Goal: Task Accomplishment & Management: Manage account settings

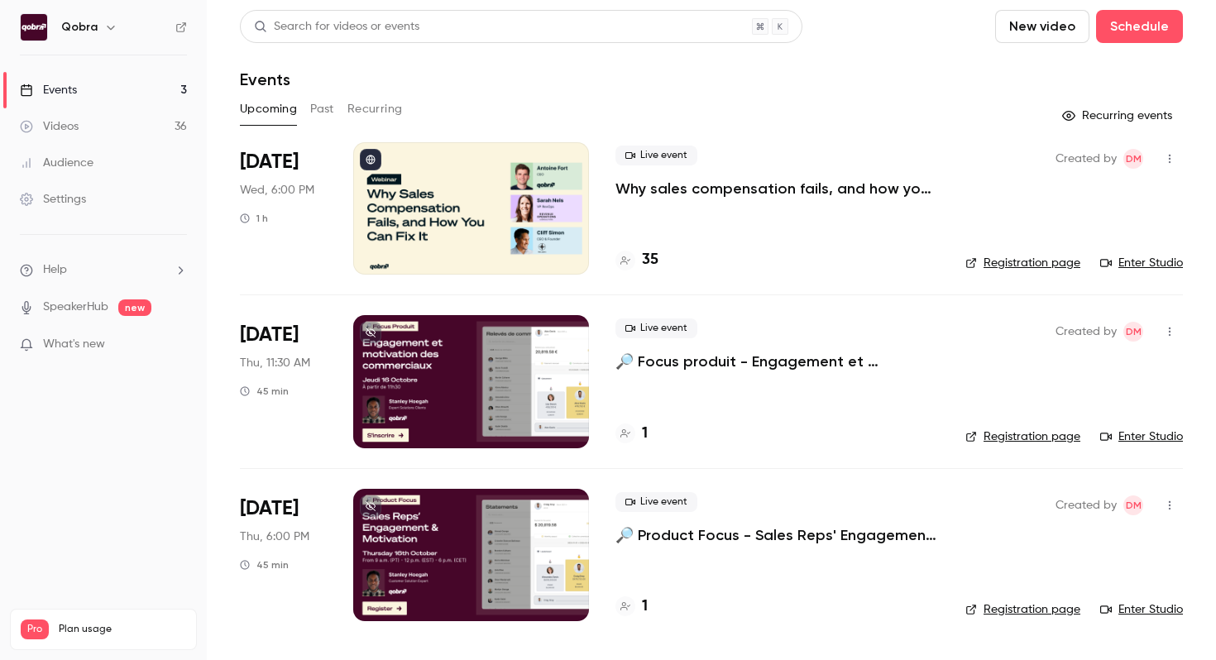
click at [660, 190] on p "Why sales compensation fails, and how you can fix it" at bounding box center [776, 189] width 323 height 20
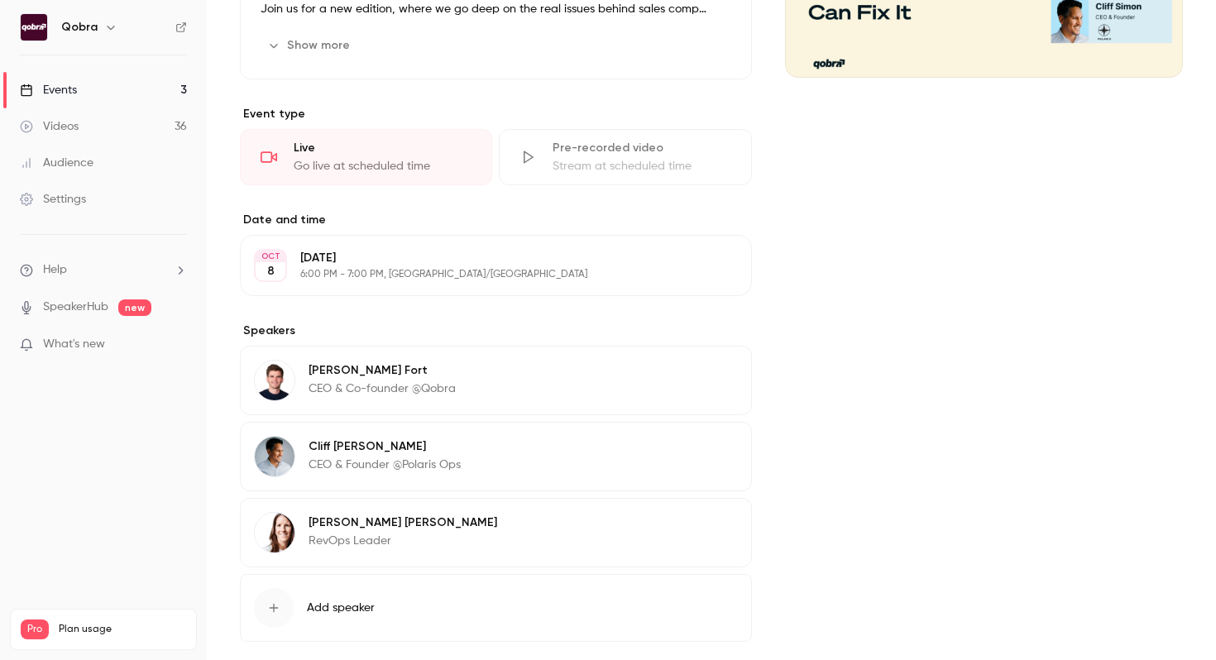
scroll to position [400, 0]
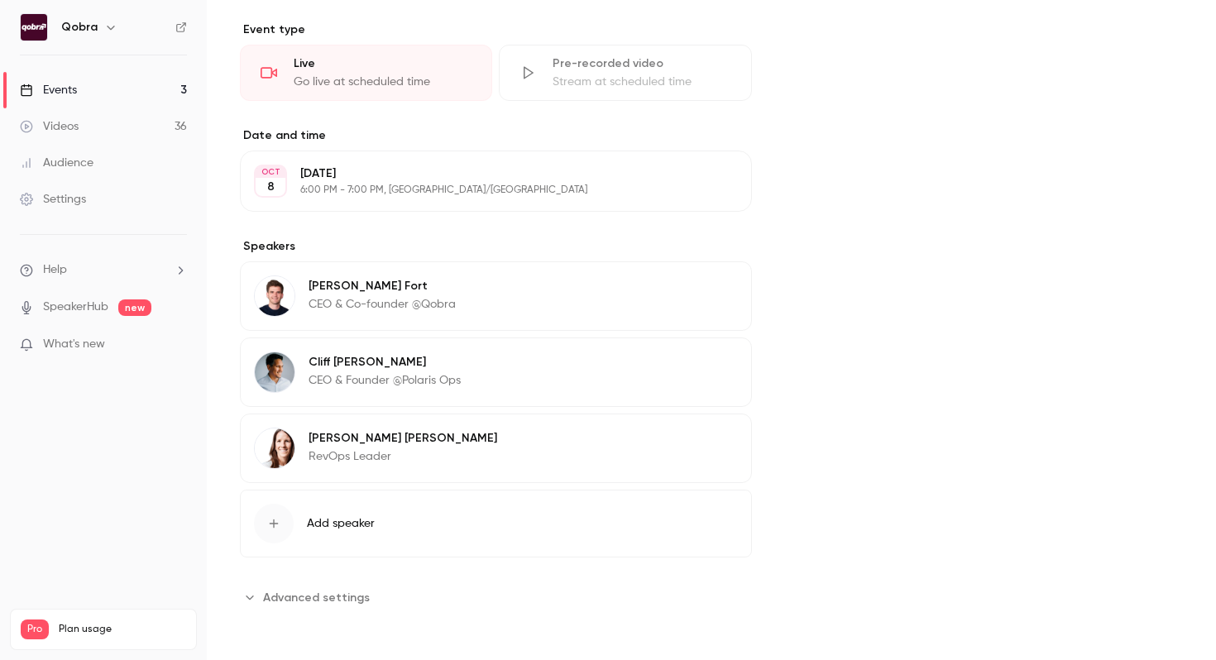
click at [303, 592] on span "Advanced settings" at bounding box center [316, 597] width 107 height 17
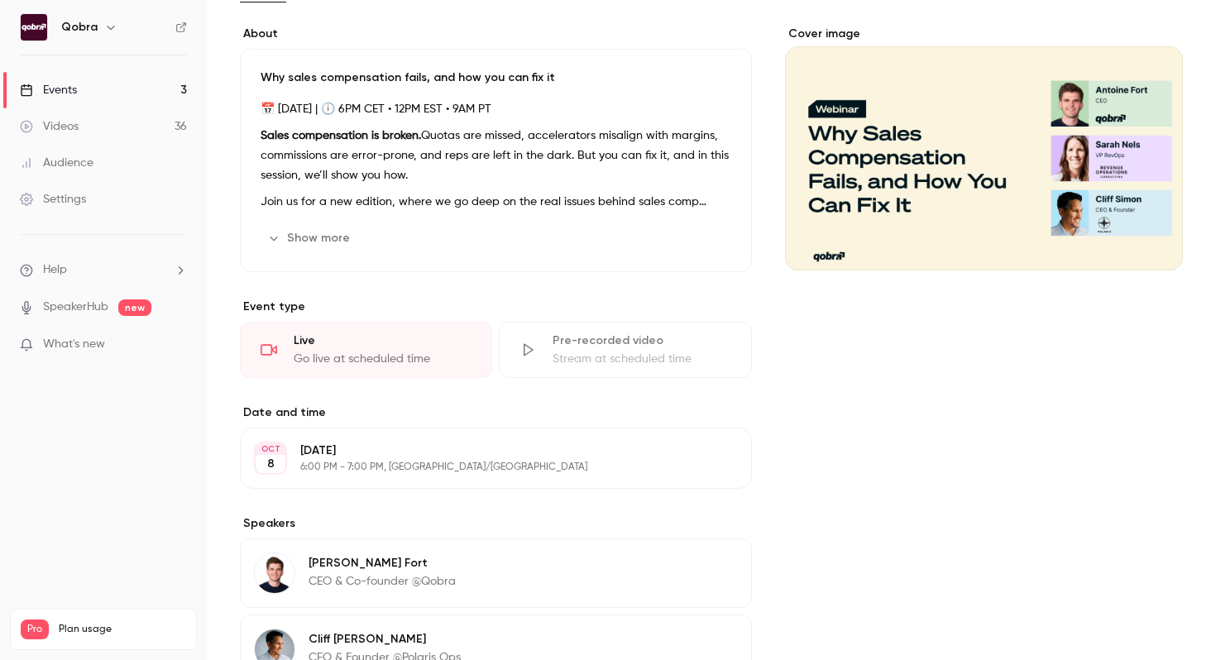
scroll to position [0, 0]
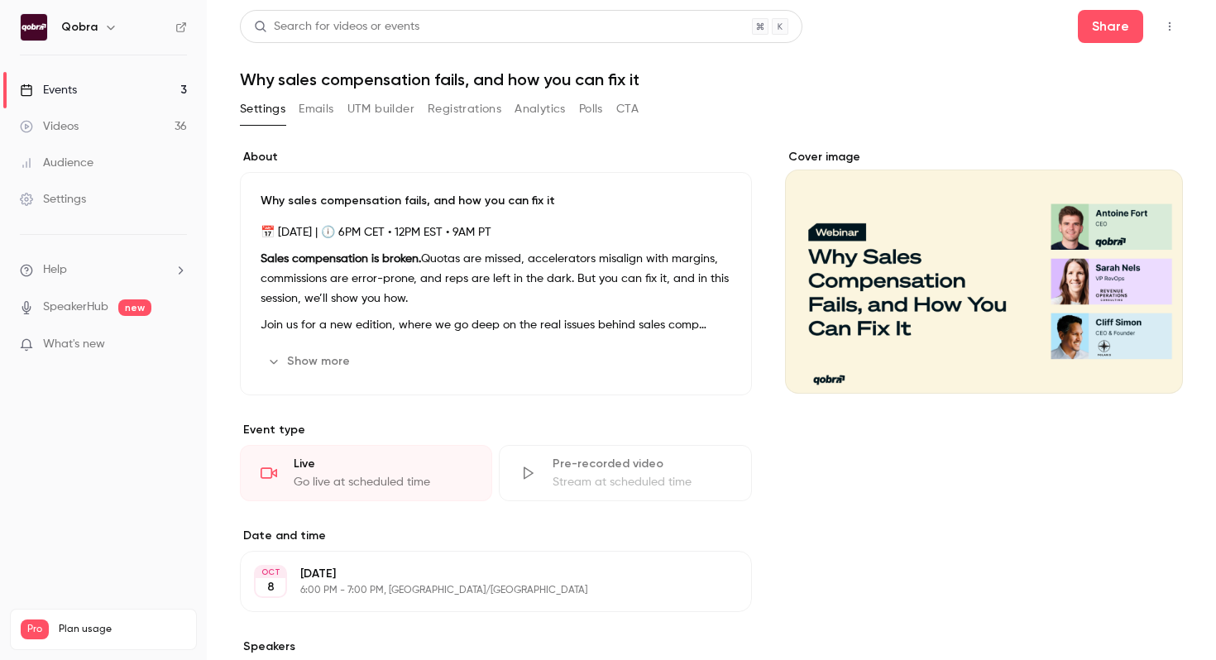
click at [60, 199] on div "Settings" at bounding box center [53, 199] width 66 height 17
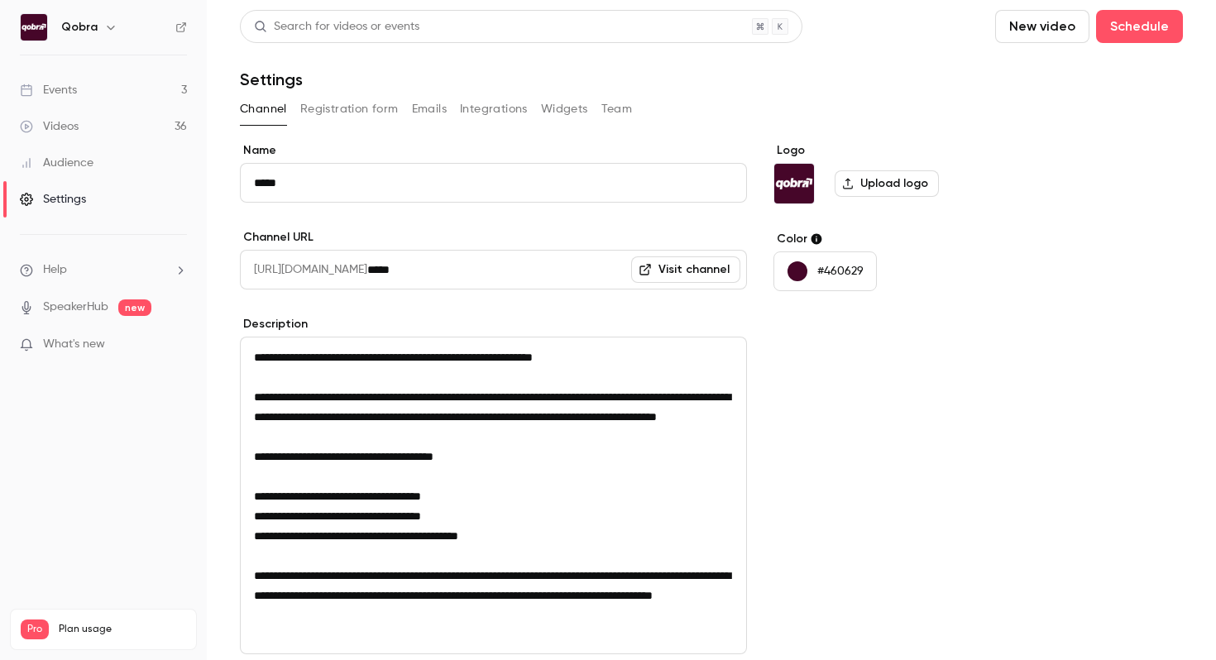
click at [354, 110] on button "Registration form" at bounding box center [349, 109] width 98 height 26
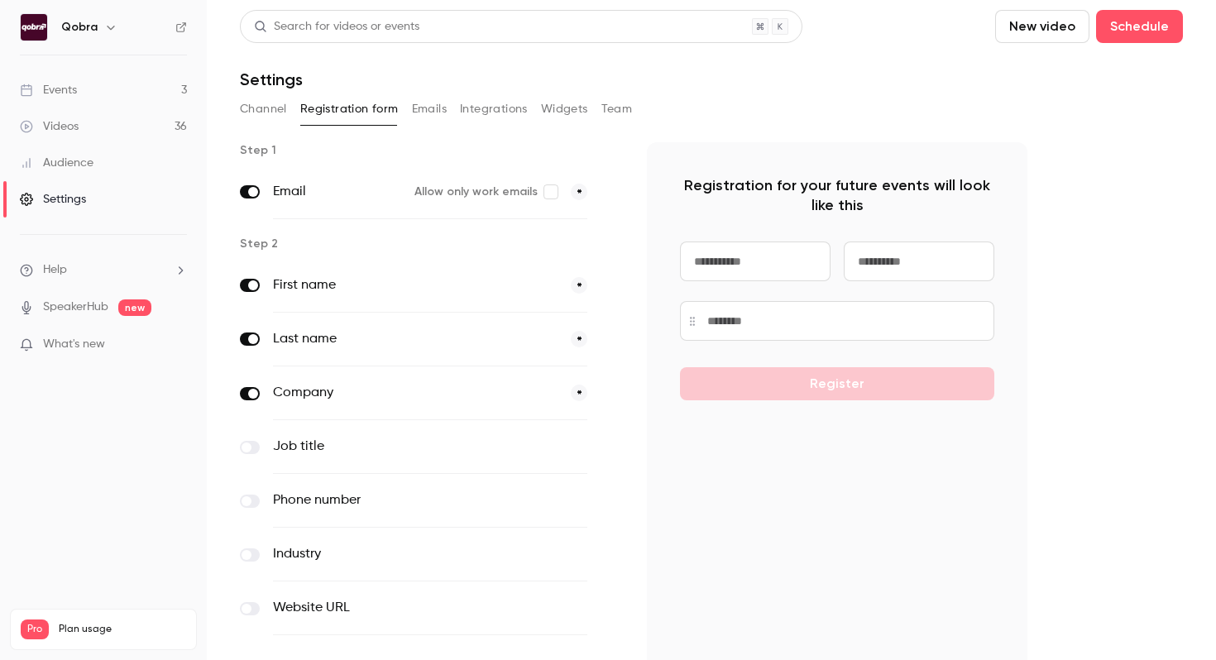
scroll to position [101, 0]
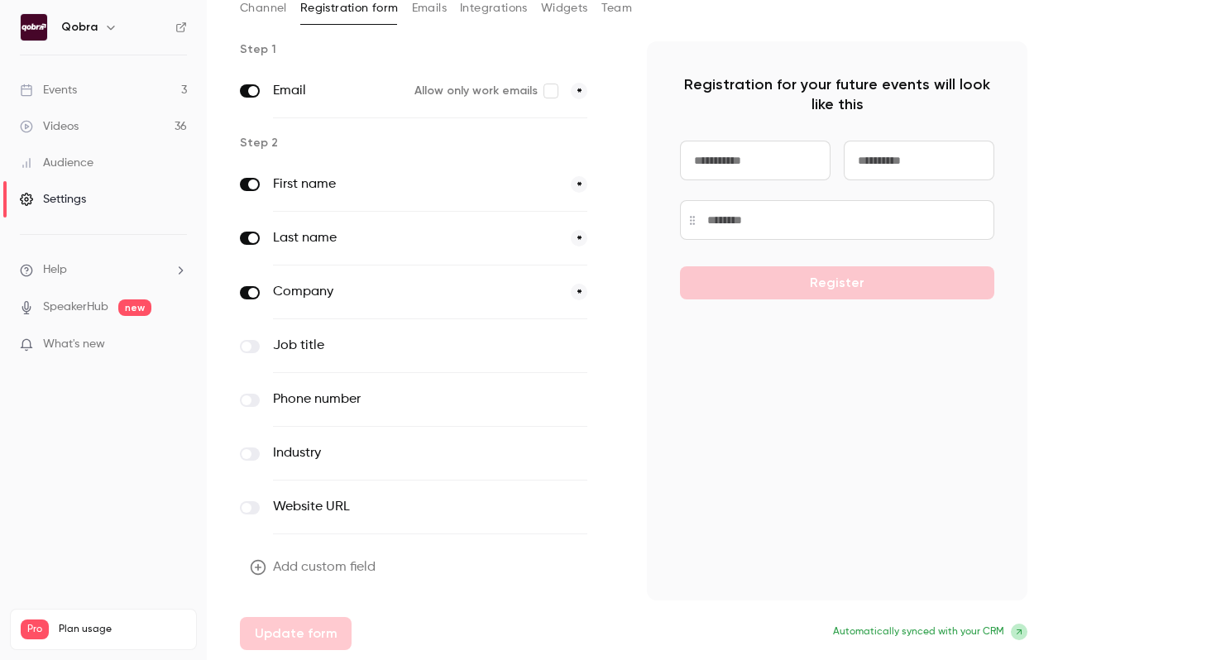
click at [62, 85] on div "Events" at bounding box center [48, 90] width 57 height 17
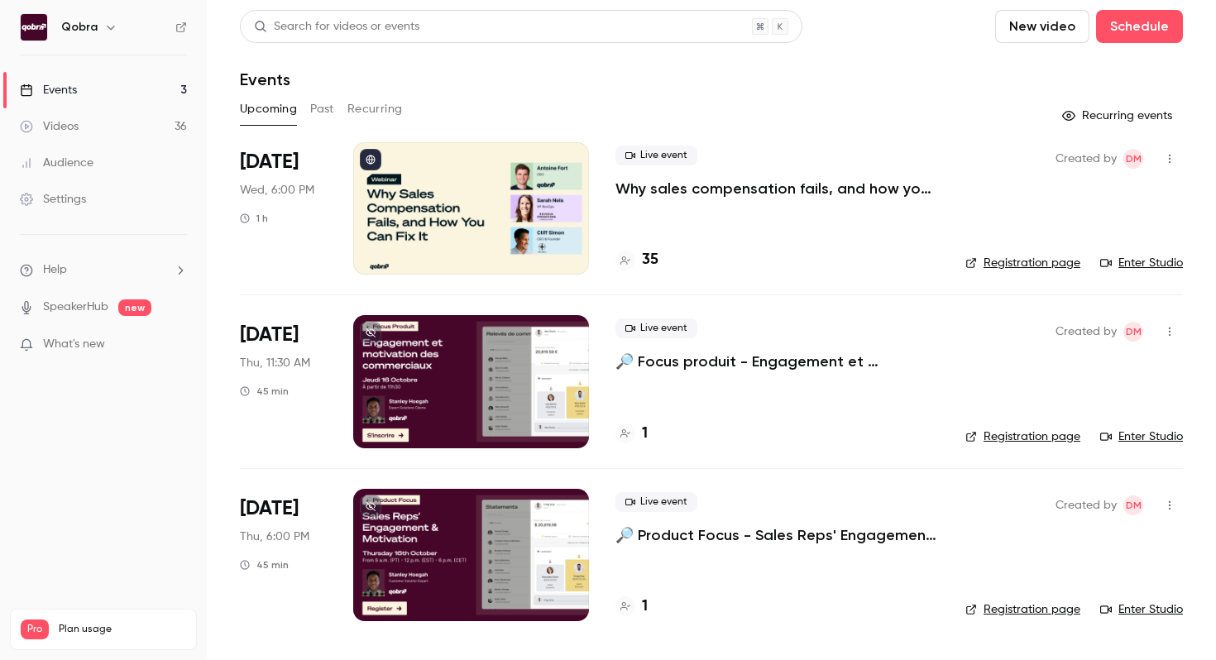
click at [84, 213] on link "Settings" at bounding box center [103, 199] width 207 height 36
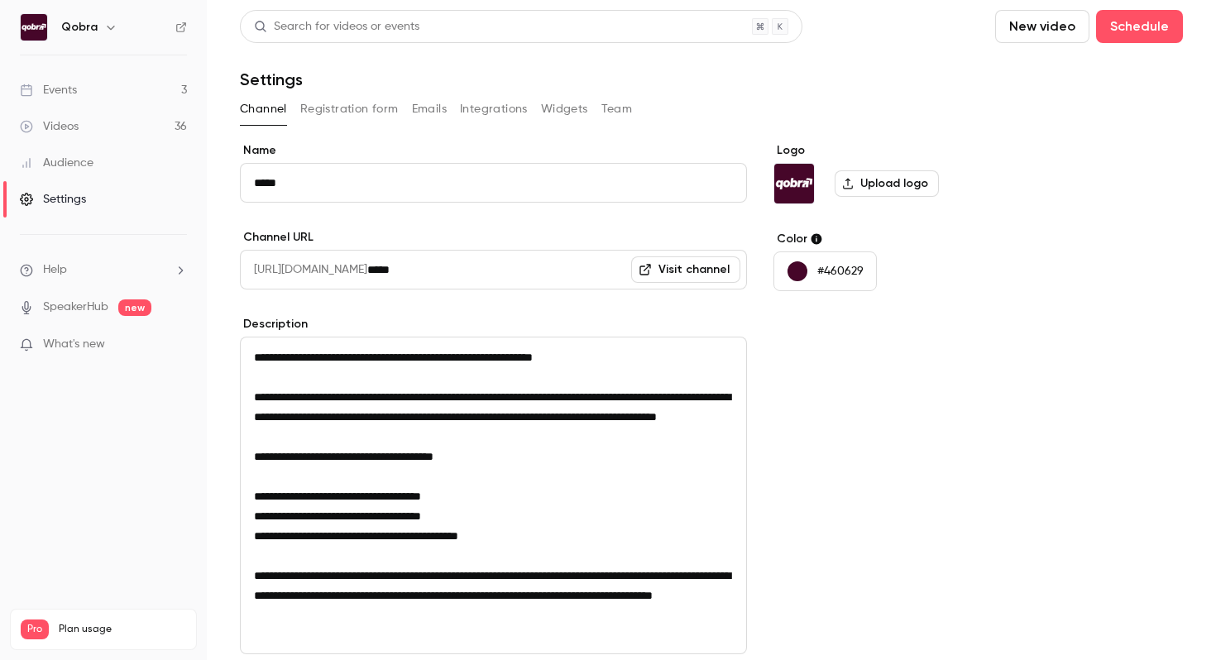
click at [330, 109] on button "Registration form" at bounding box center [349, 109] width 98 height 26
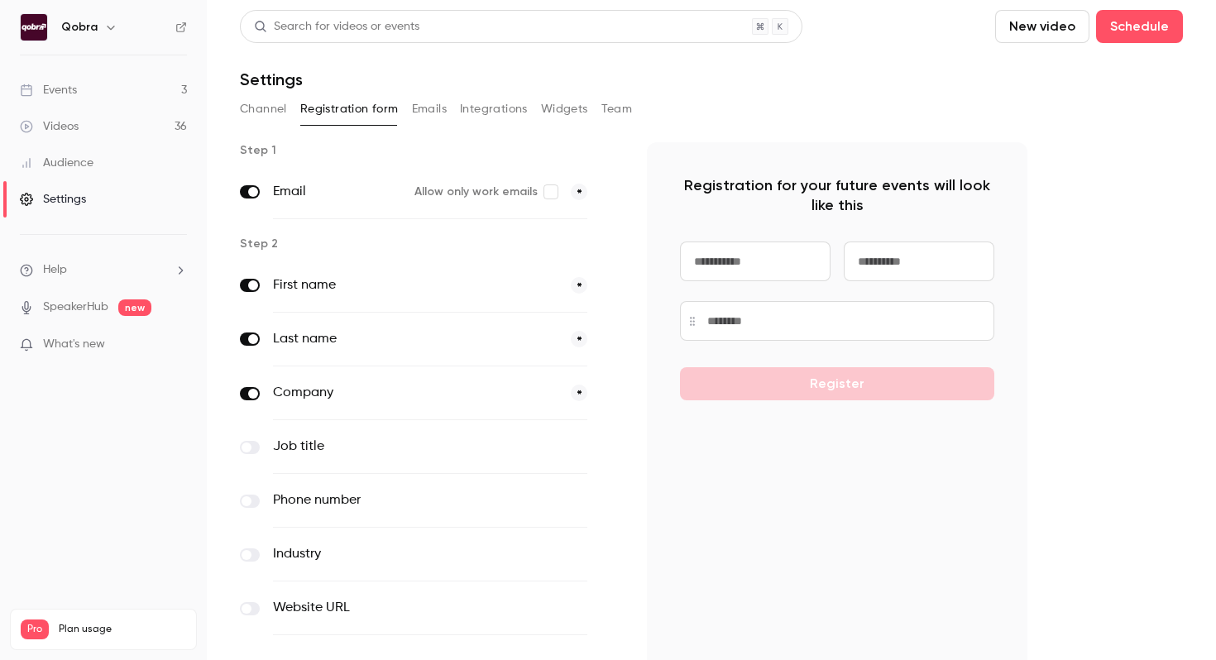
click at [88, 96] on link "Events 3" at bounding box center [103, 90] width 207 height 36
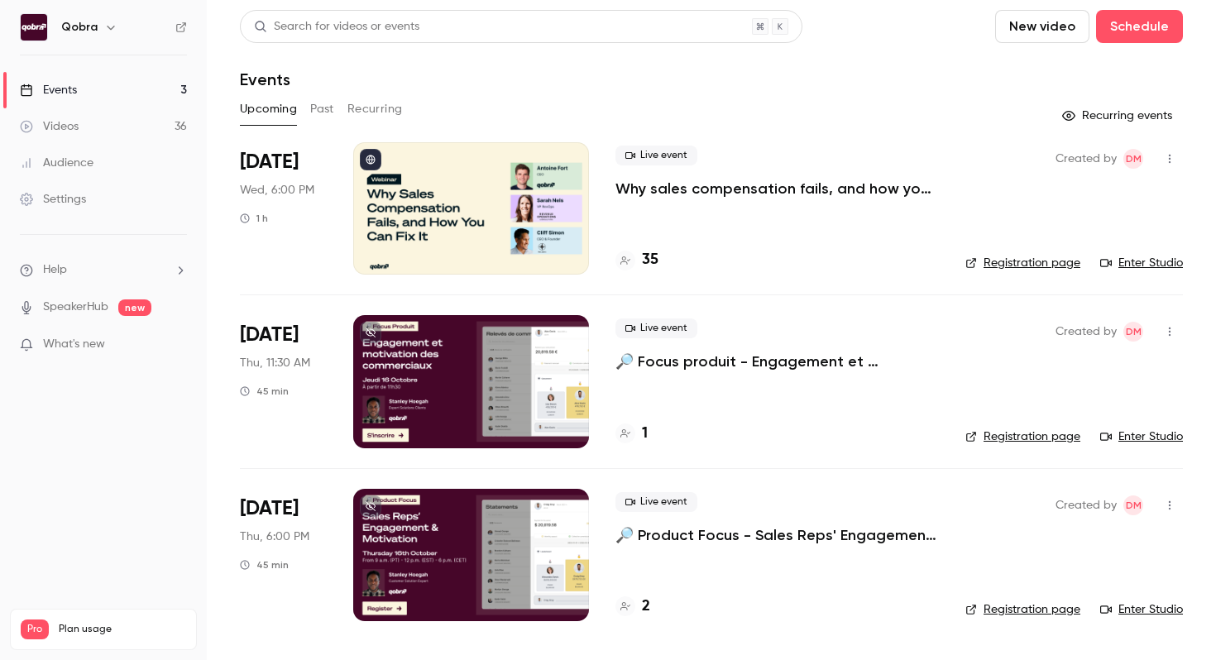
click at [311, 111] on button "Past" at bounding box center [322, 109] width 24 height 26
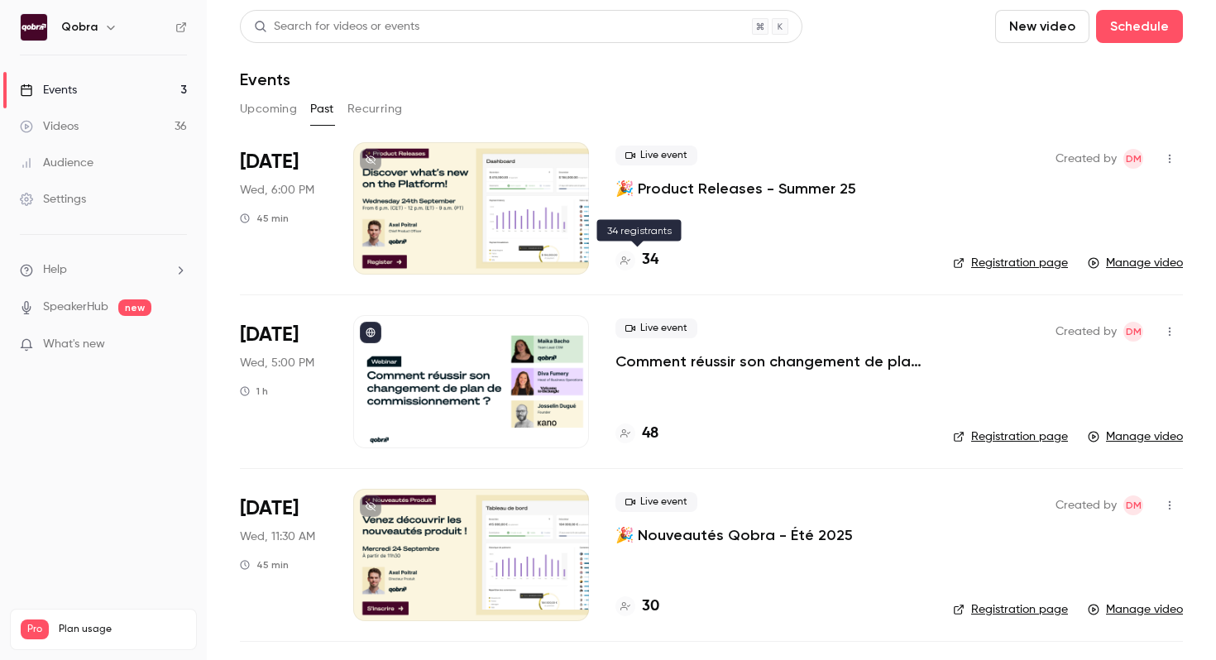
click at [642, 256] on h4 "34" at bounding box center [650, 260] width 17 height 22
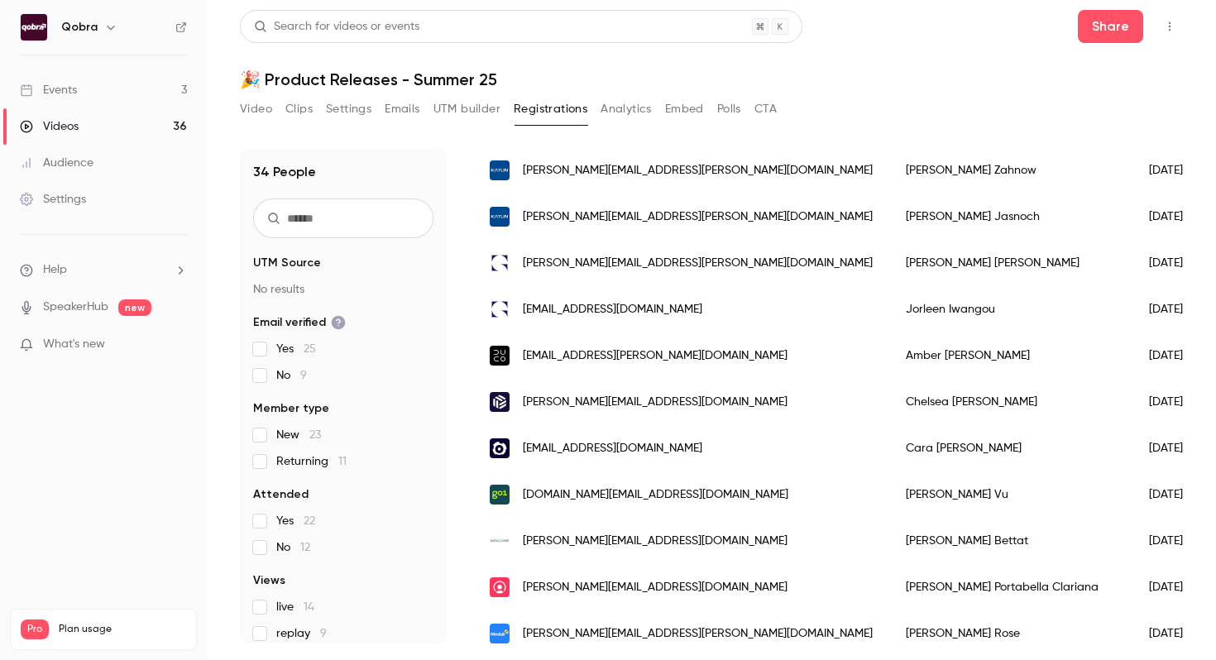
click at [345, 100] on button "Settings" at bounding box center [348, 109] width 45 height 26
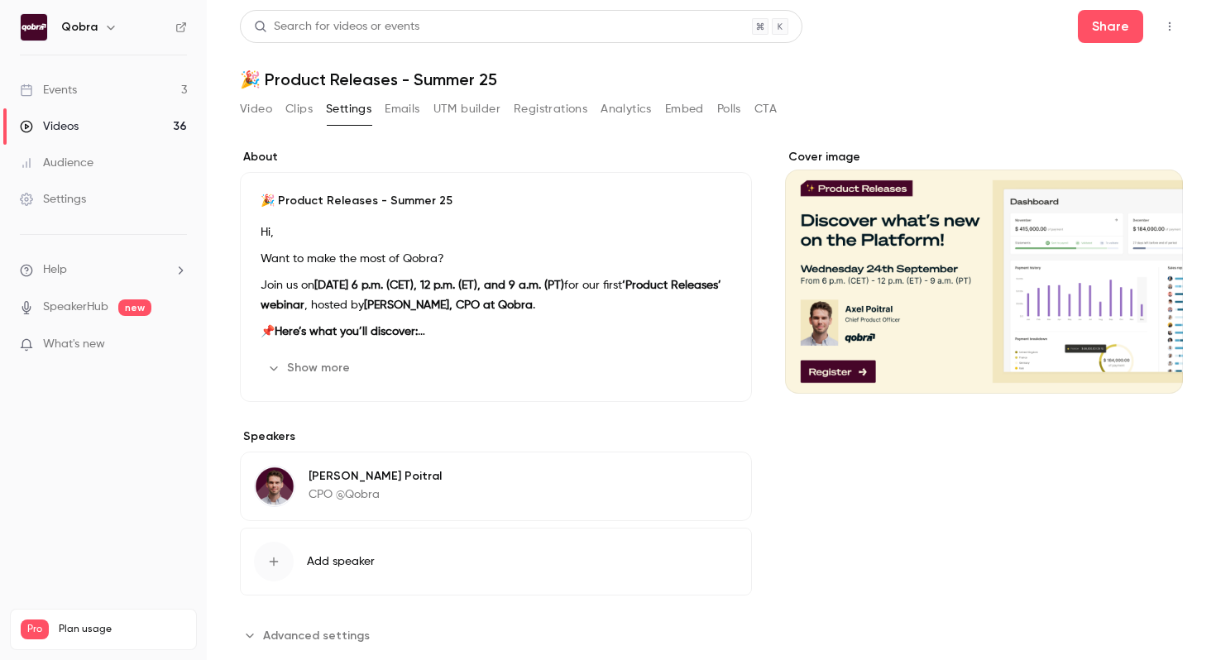
click at [277, 368] on icon "button" at bounding box center [273, 367] width 13 height 13
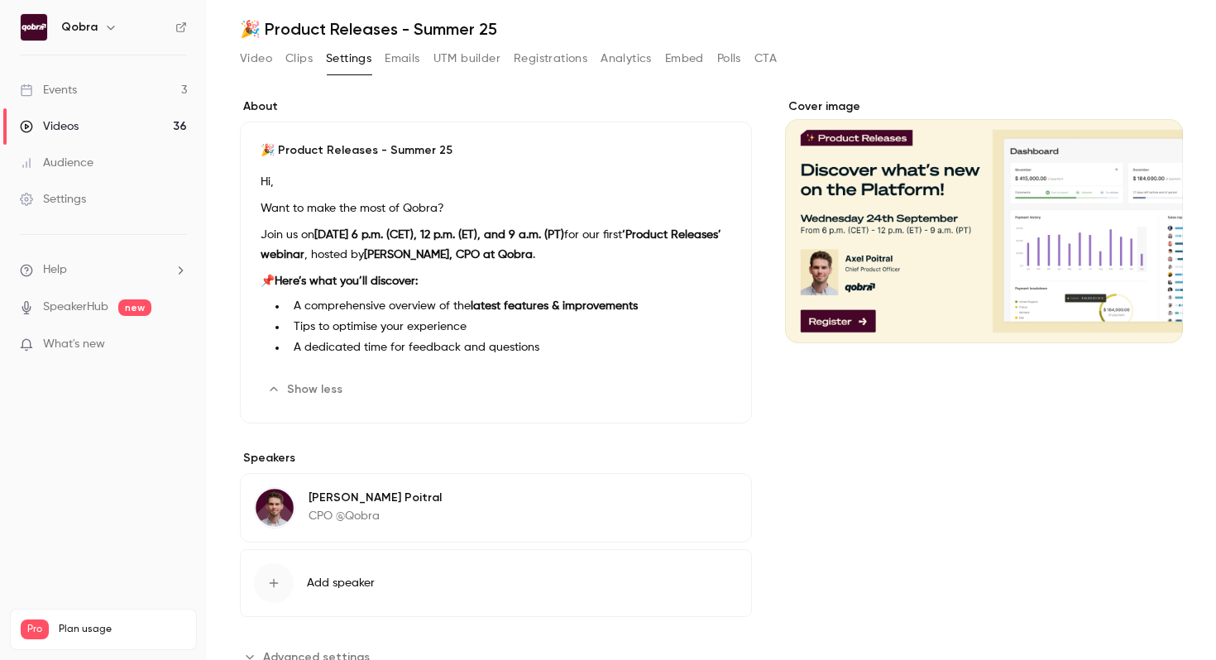
scroll to position [100, 0]
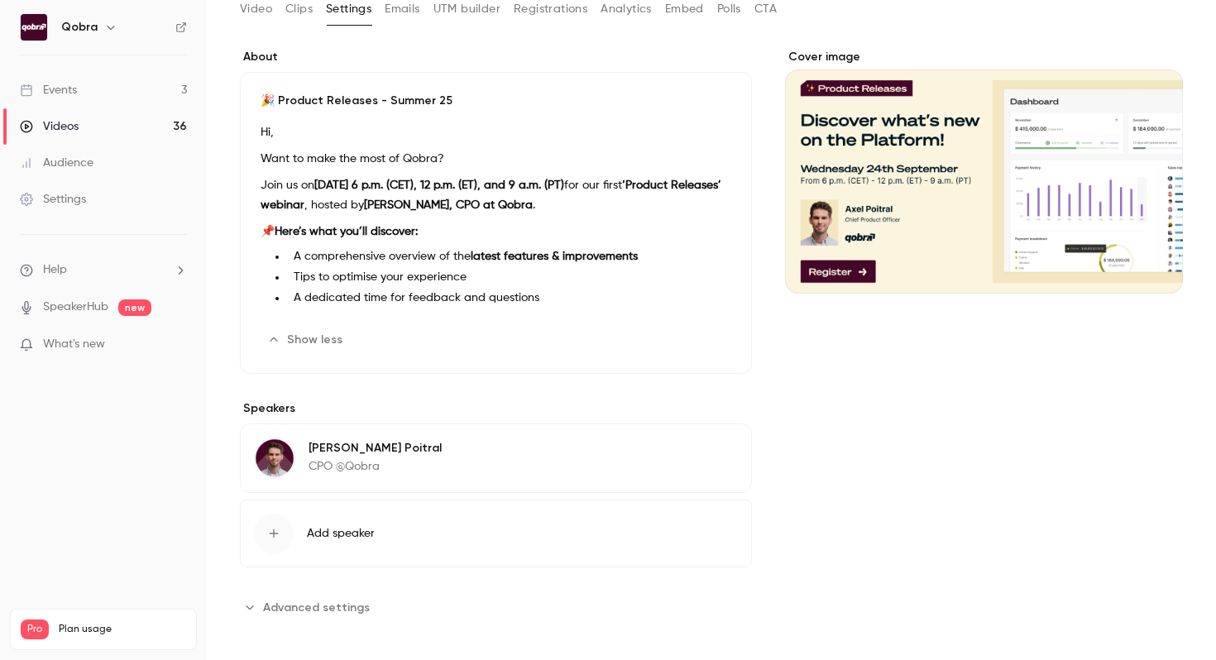
click at [286, 610] on span "Advanced settings" at bounding box center [316, 607] width 107 height 17
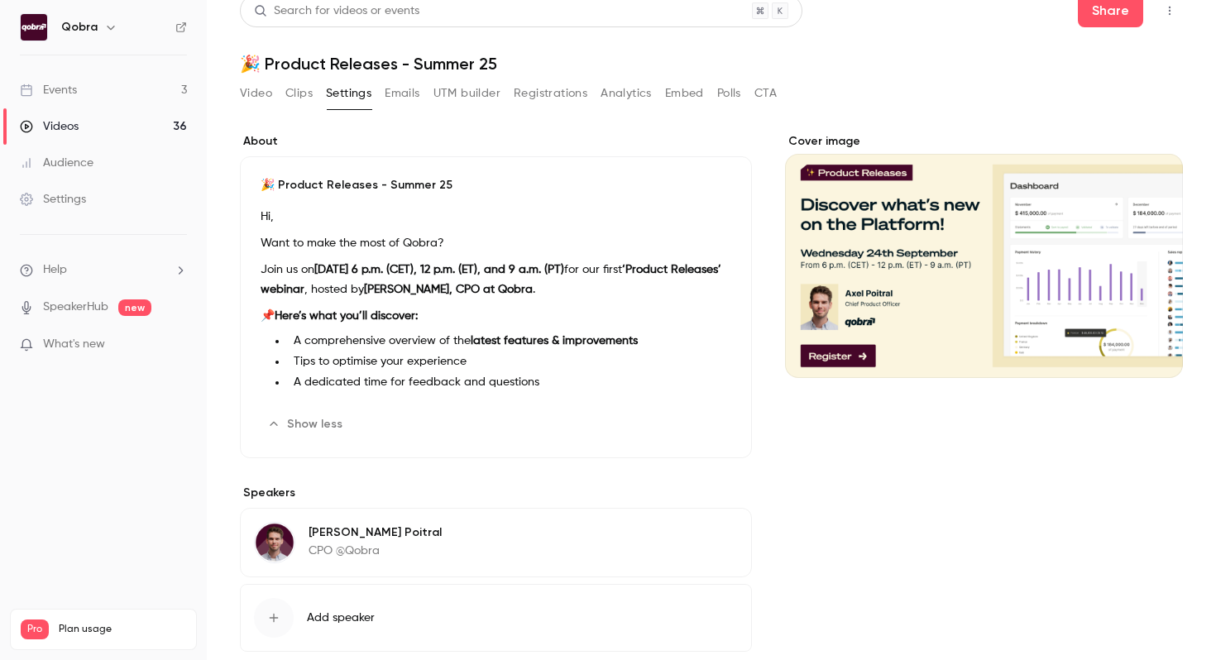
scroll to position [0, 0]
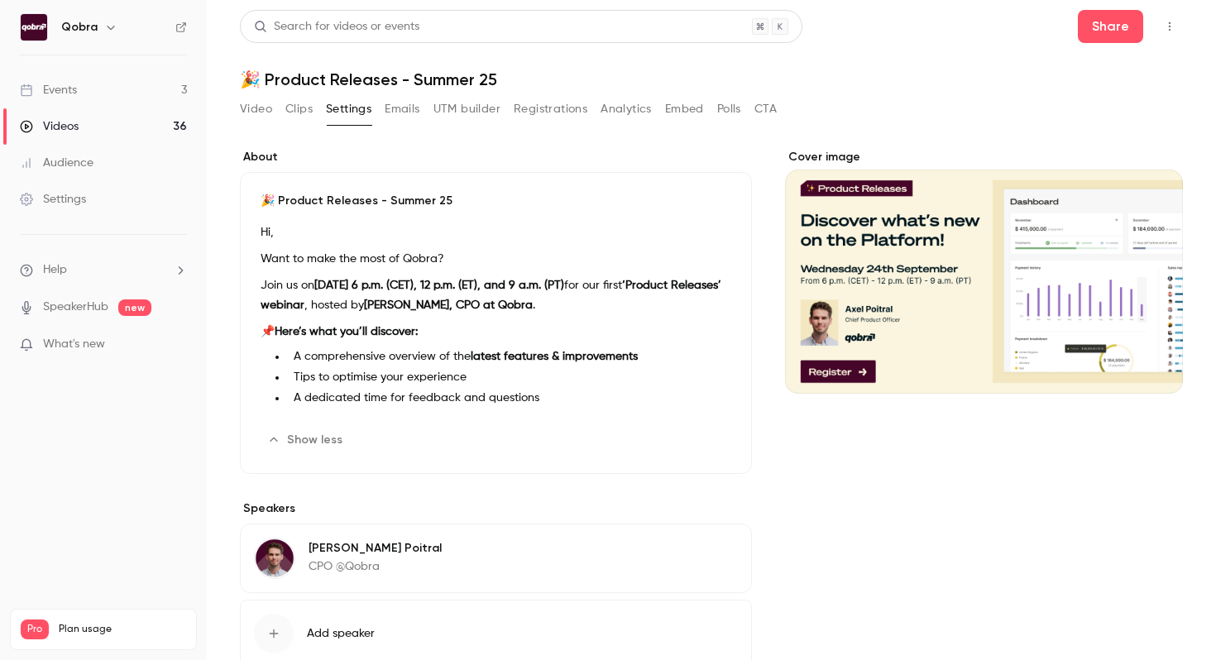
click at [104, 32] on icon "button" at bounding box center [110, 27] width 13 height 13
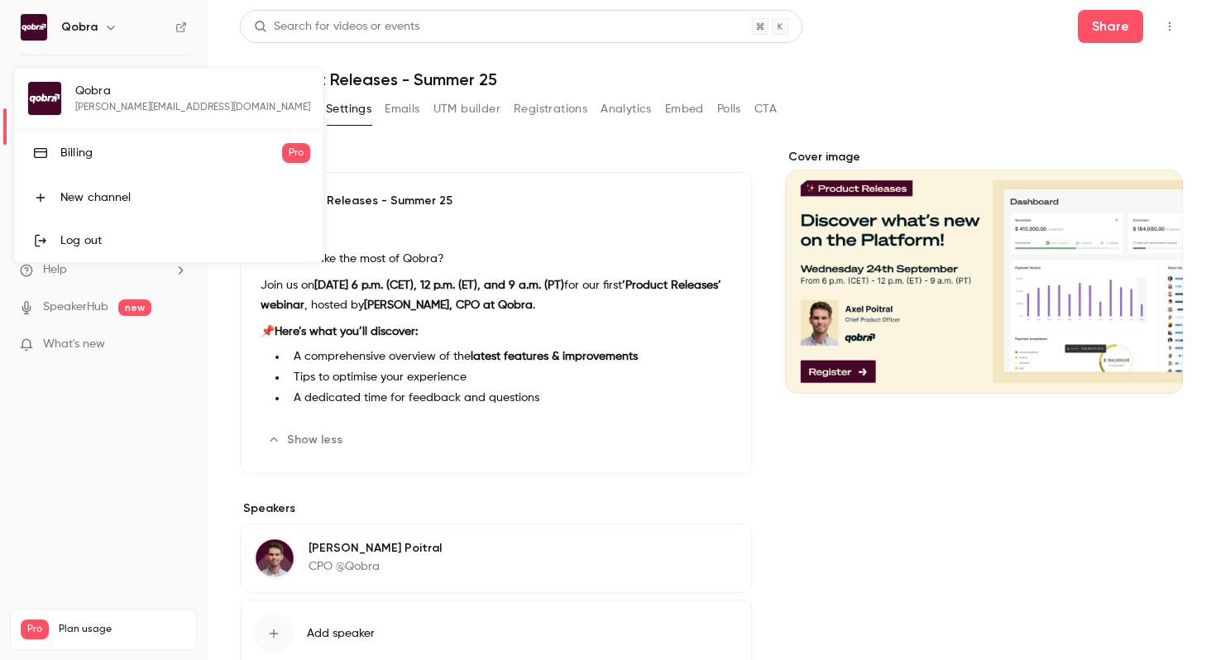
click at [92, 473] on div at bounding box center [608, 330] width 1216 height 660
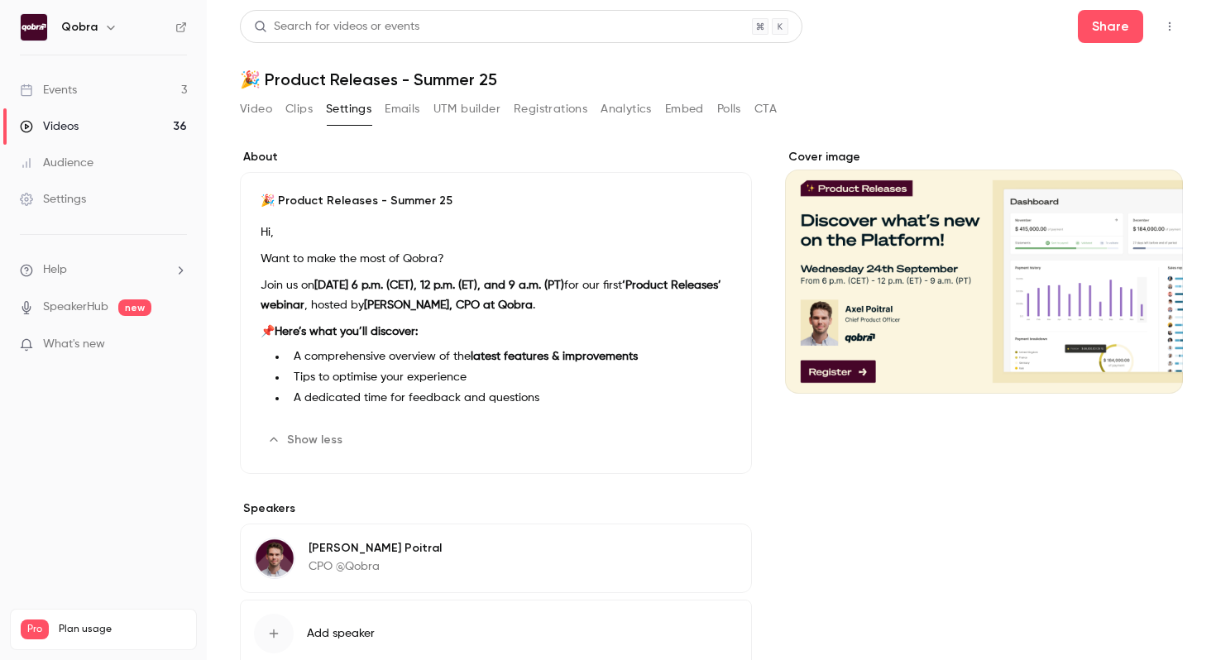
click at [122, 87] on link "Events 3" at bounding box center [103, 90] width 207 height 36
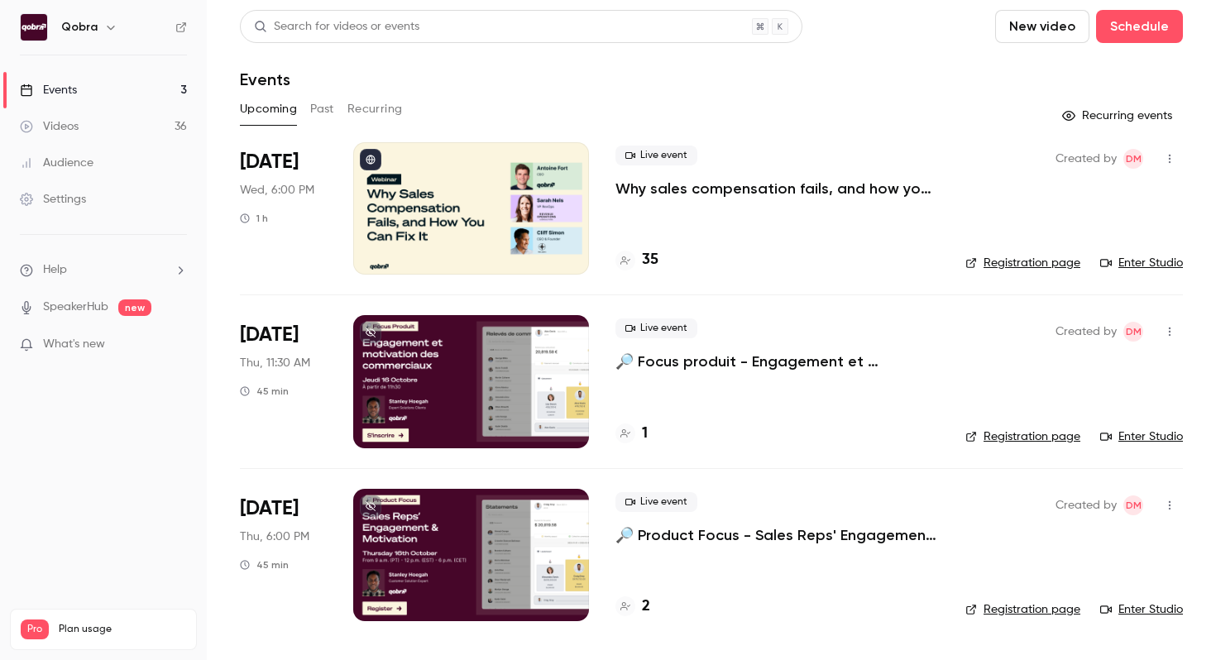
click at [1172, 156] on icon "button" at bounding box center [1169, 159] width 13 height 12
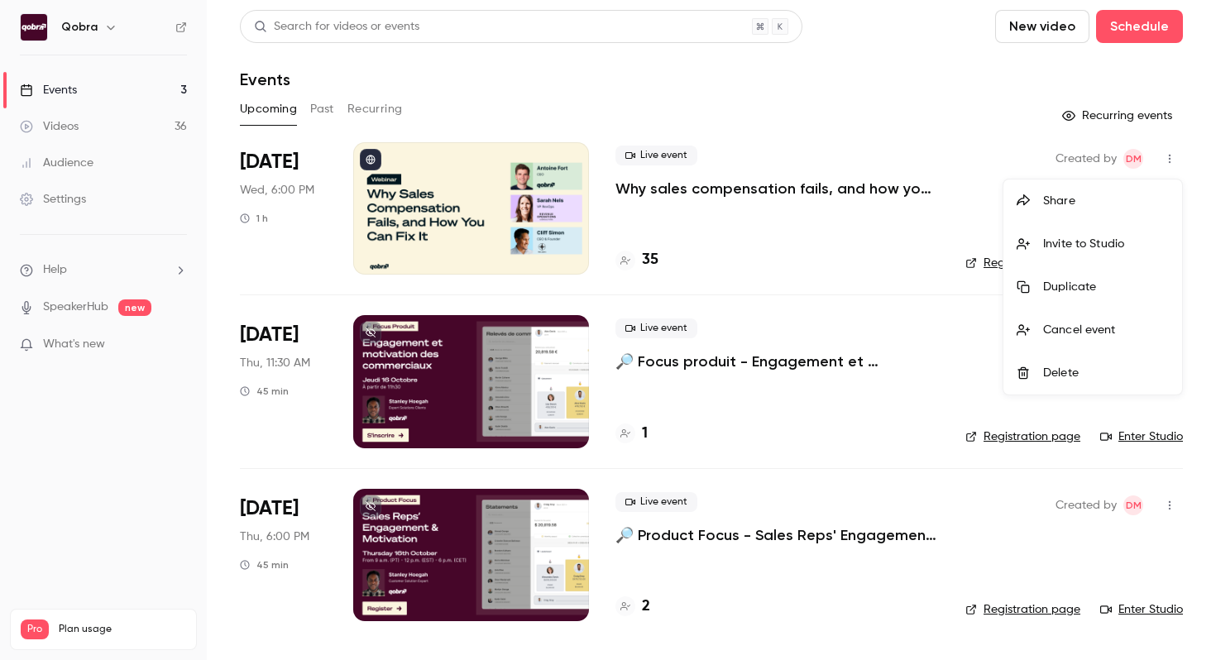
click at [928, 31] on div at bounding box center [608, 330] width 1216 height 660
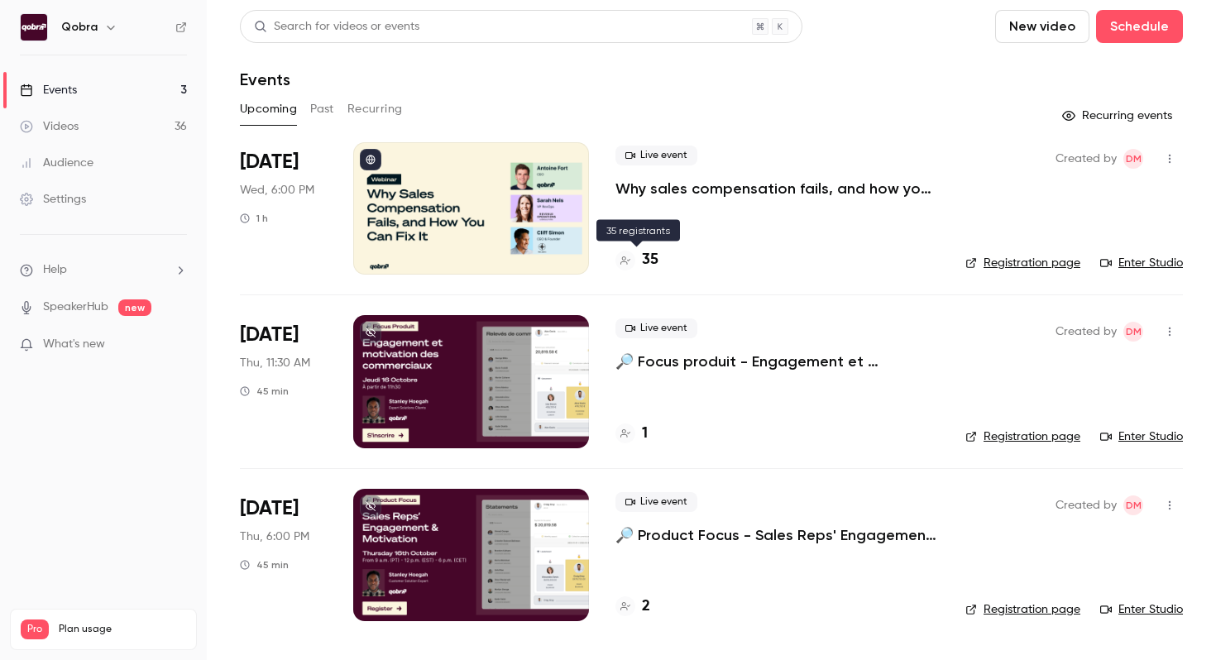
click at [634, 258] on div "35" at bounding box center [636, 260] width 43 height 22
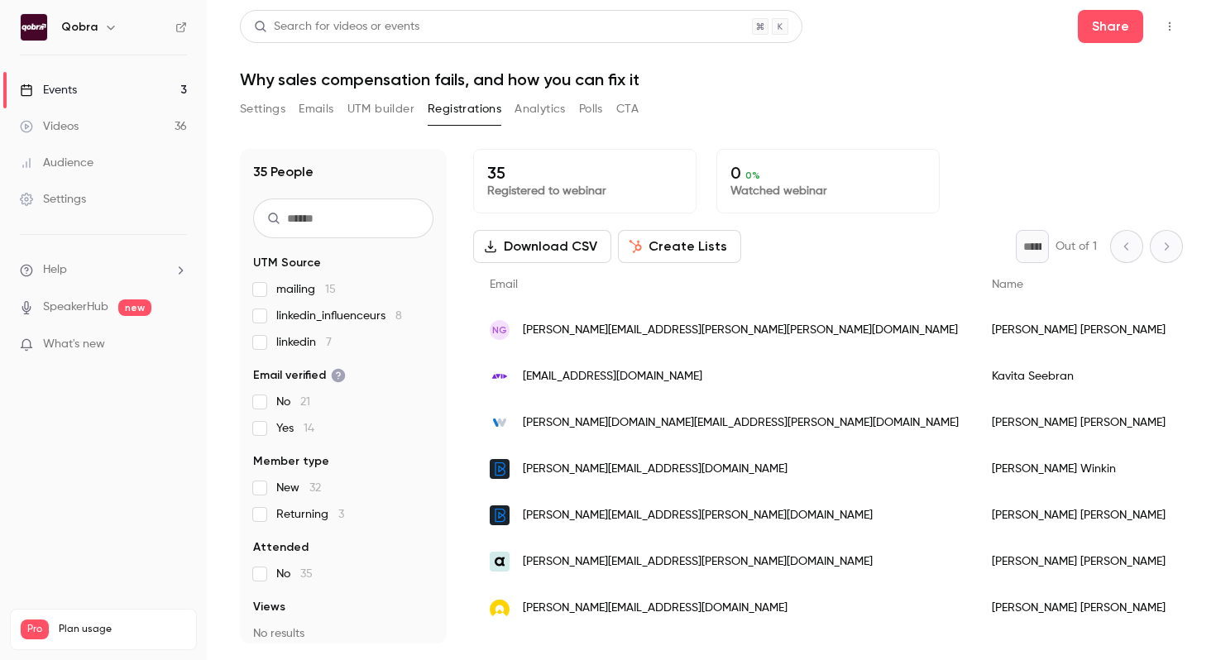
click at [562, 105] on button "Analytics" at bounding box center [539, 109] width 51 height 26
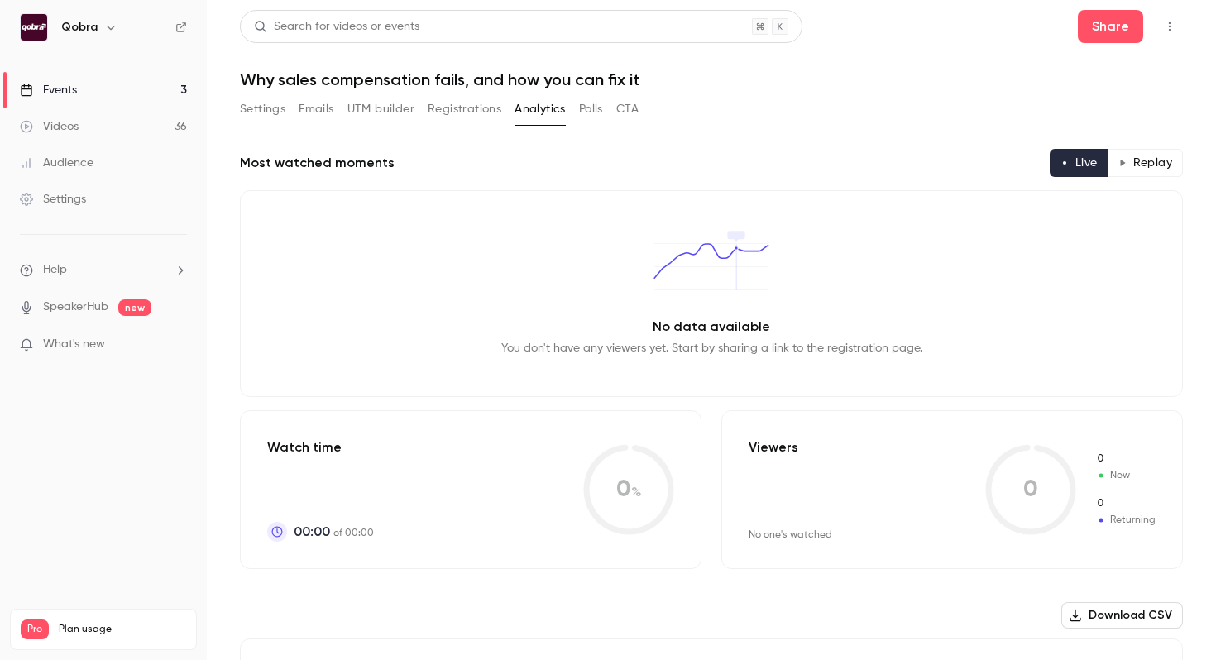
click at [588, 108] on button "Polls" at bounding box center [591, 109] width 24 height 26
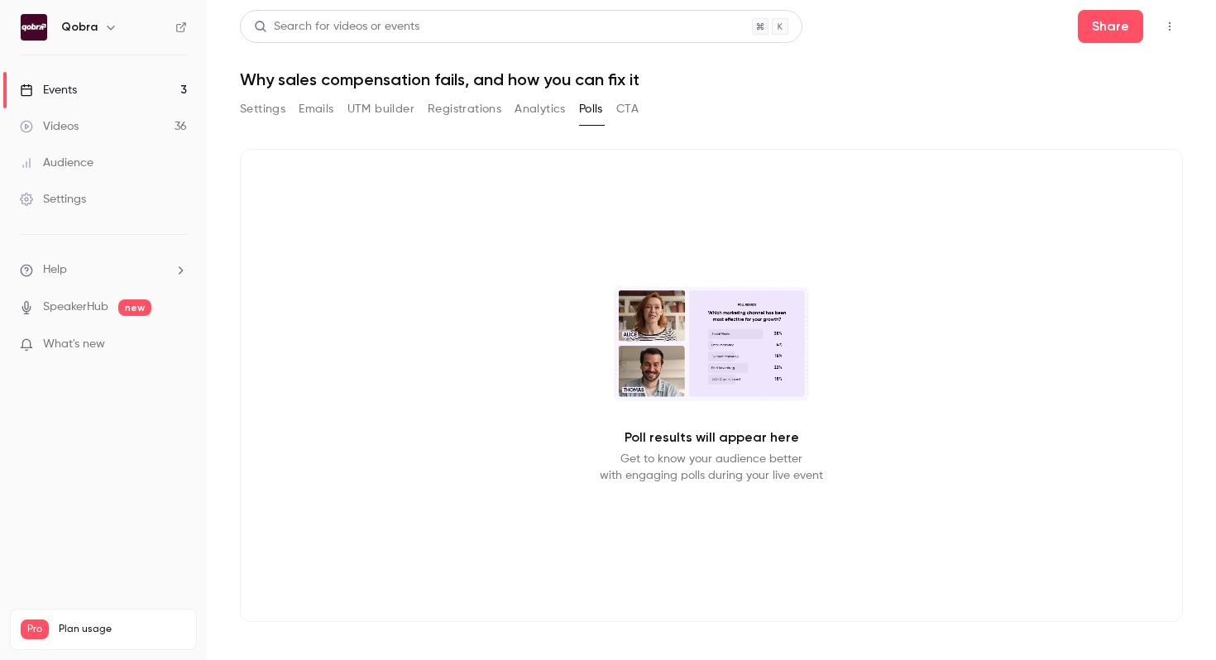
click at [629, 108] on button "CTA" at bounding box center [627, 109] width 22 height 26
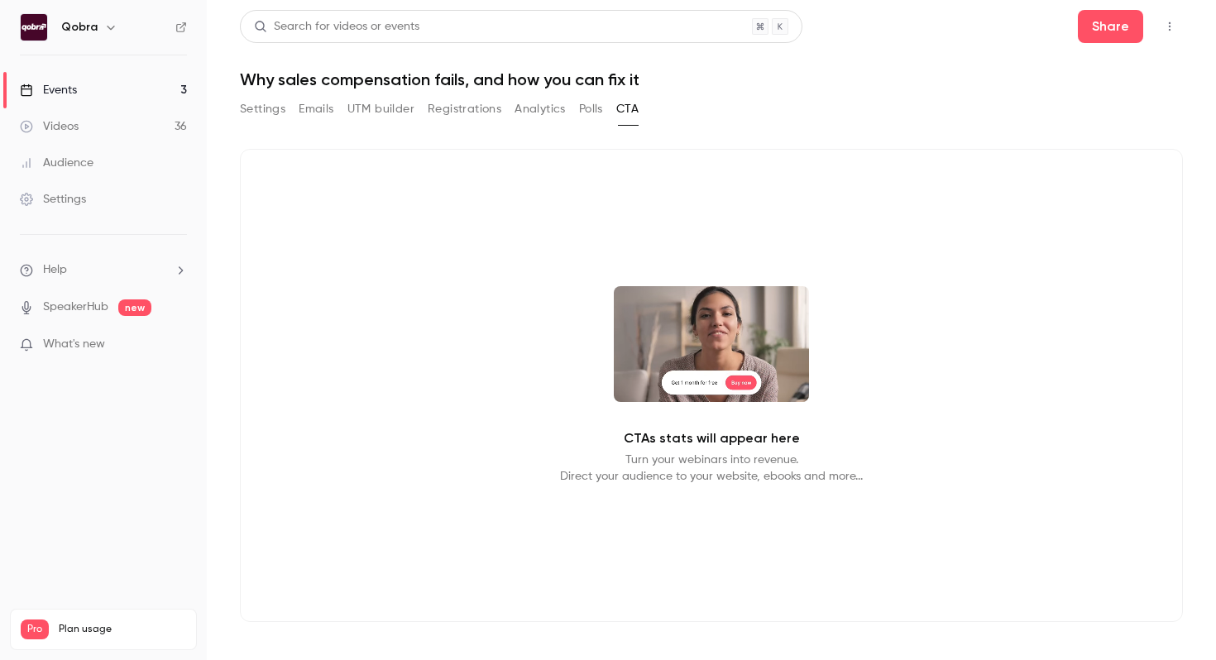
click at [266, 111] on button "Settings" at bounding box center [262, 109] width 45 height 26
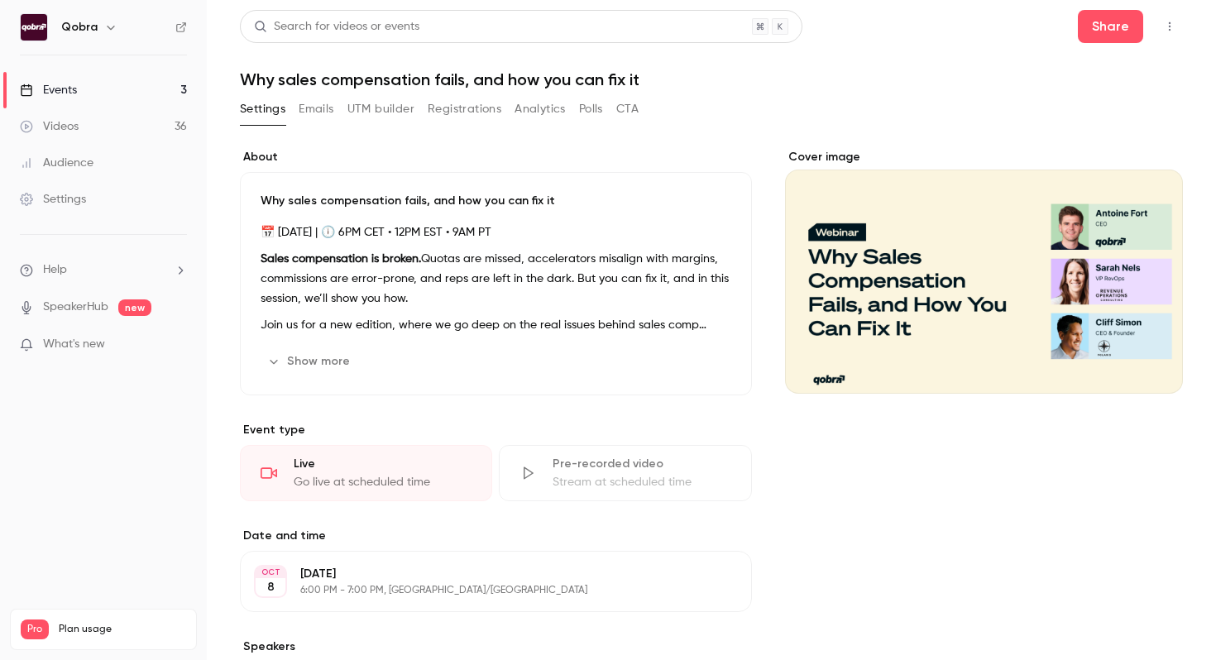
click at [136, 91] on link "Events 3" at bounding box center [103, 90] width 207 height 36
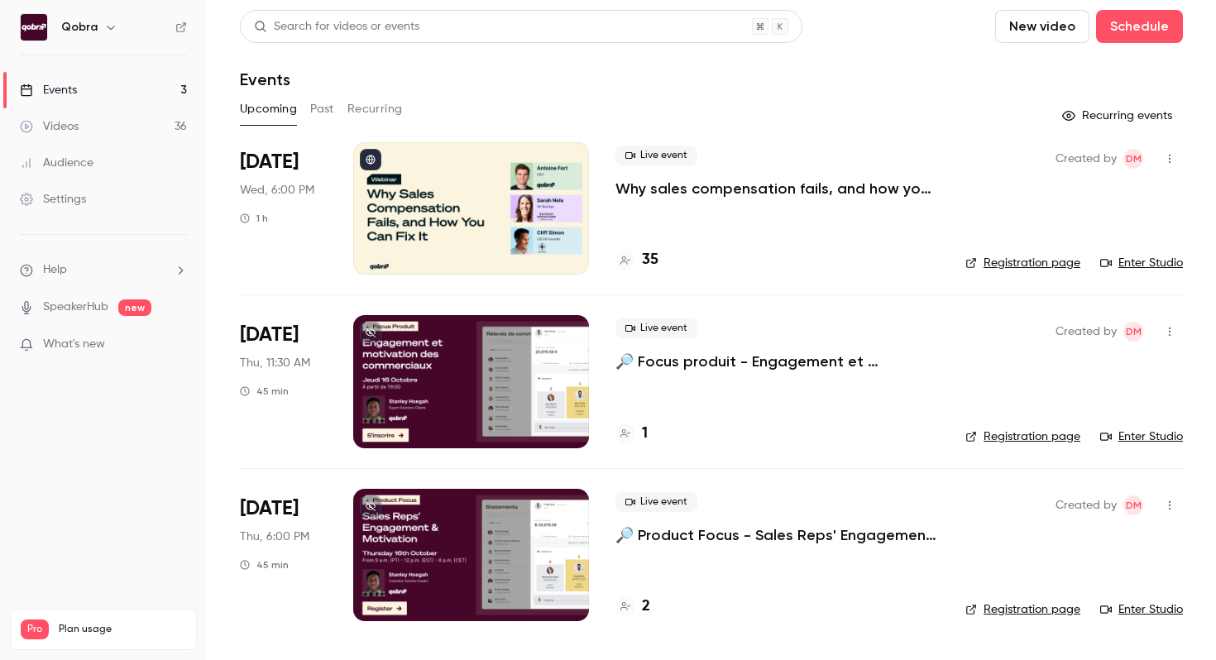
click at [332, 107] on button "Past" at bounding box center [322, 109] width 24 height 26
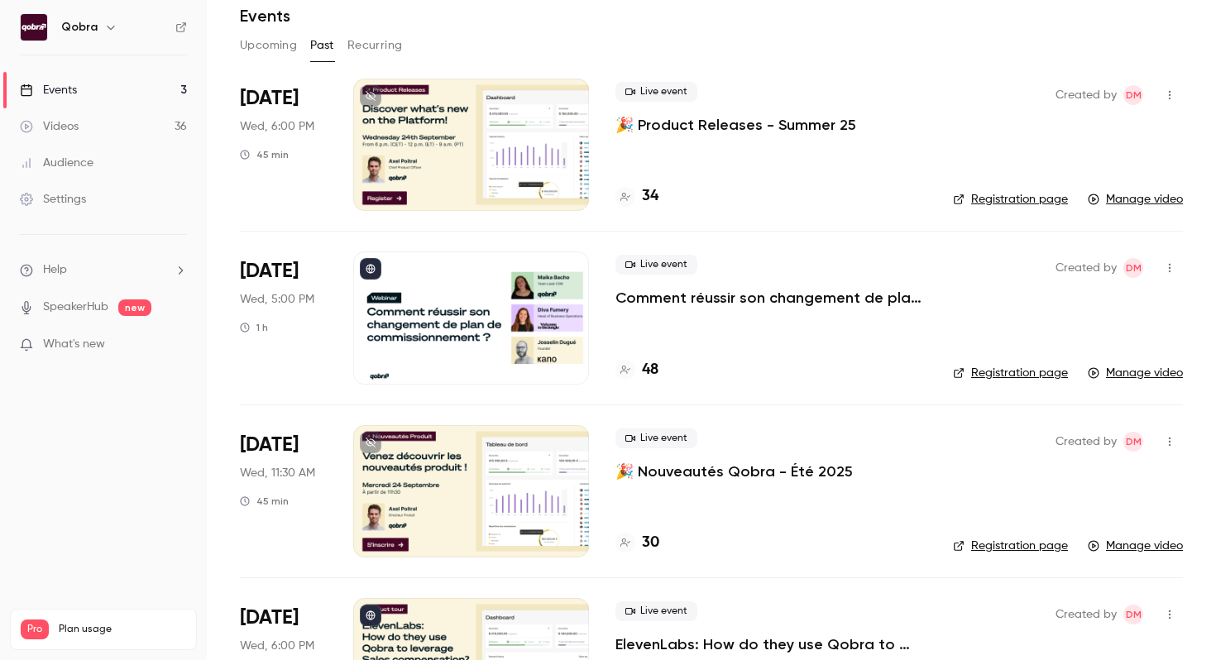
scroll to position [88, 0]
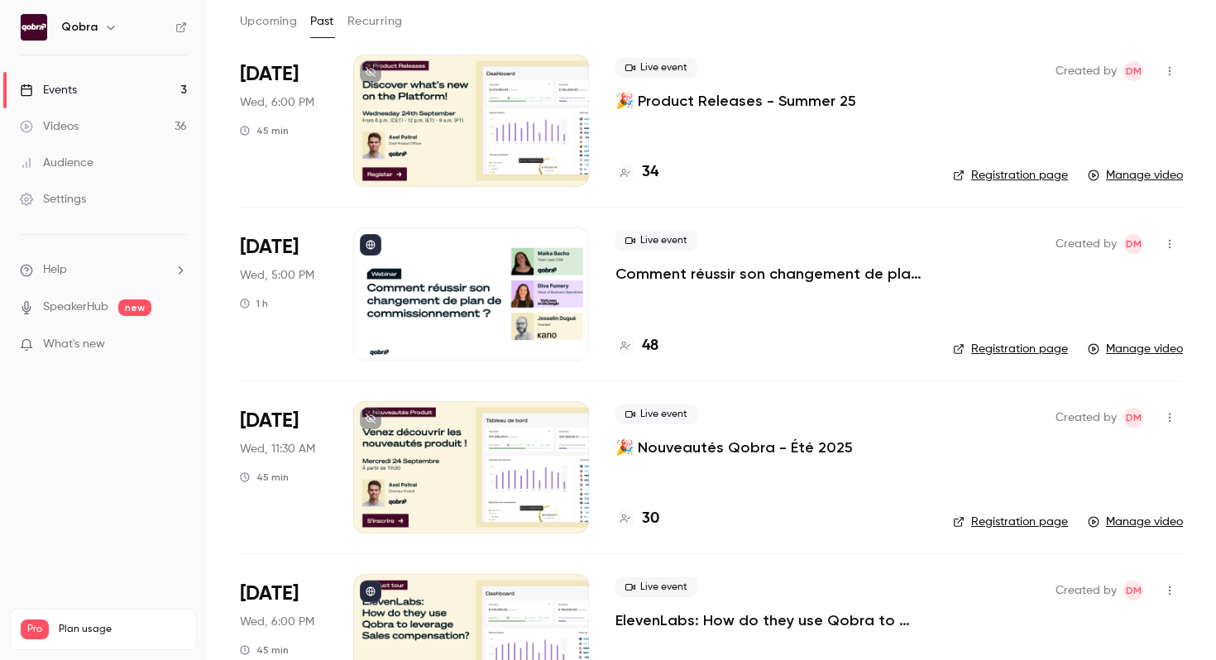
click at [992, 354] on link "Registration page" at bounding box center [1010, 349] width 115 height 17
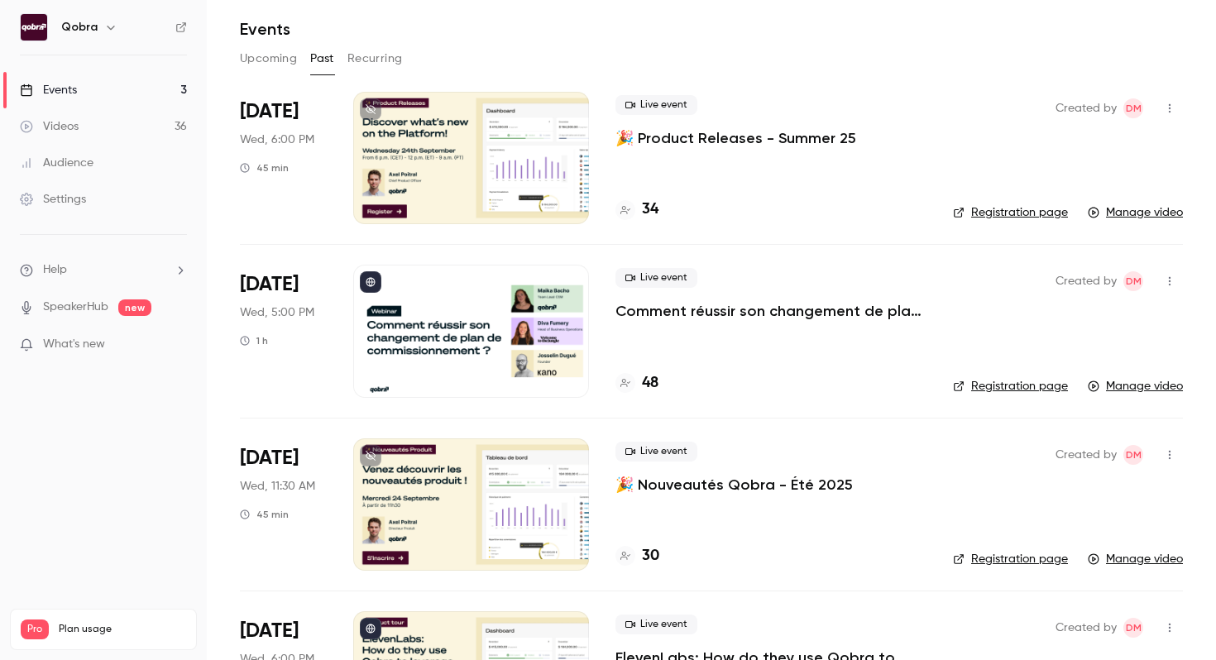
scroll to position [0, 0]
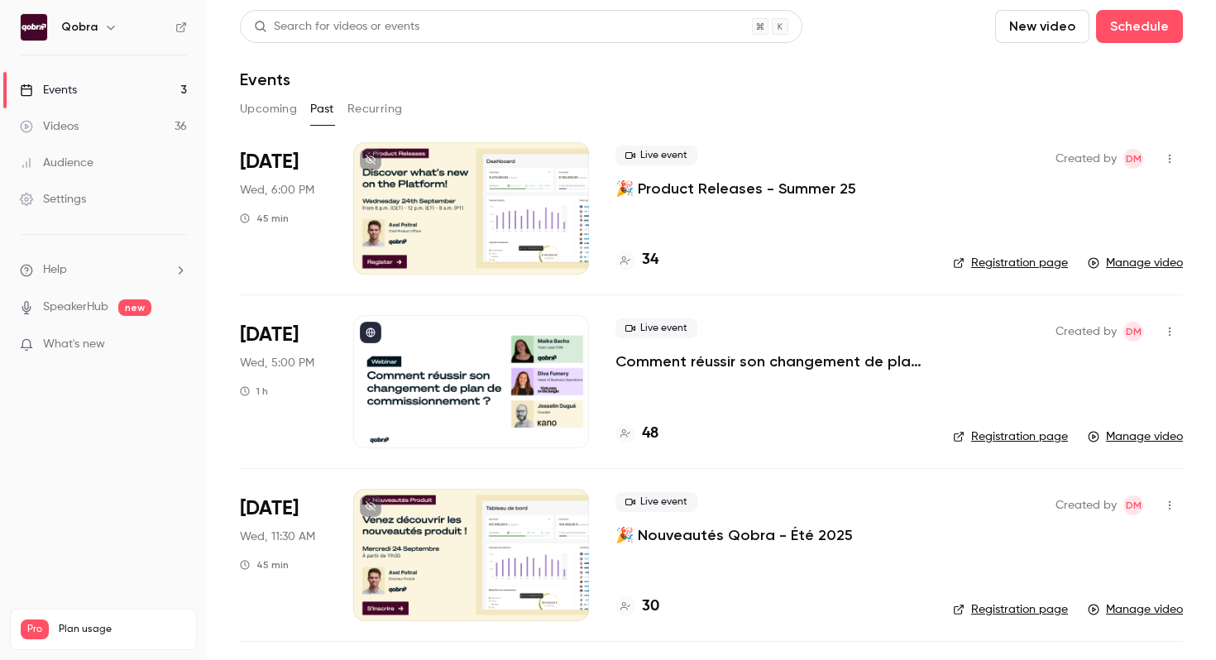
click at [364, 104] on button "Recurring" at bounding box center [374, 109] width 55 height 26
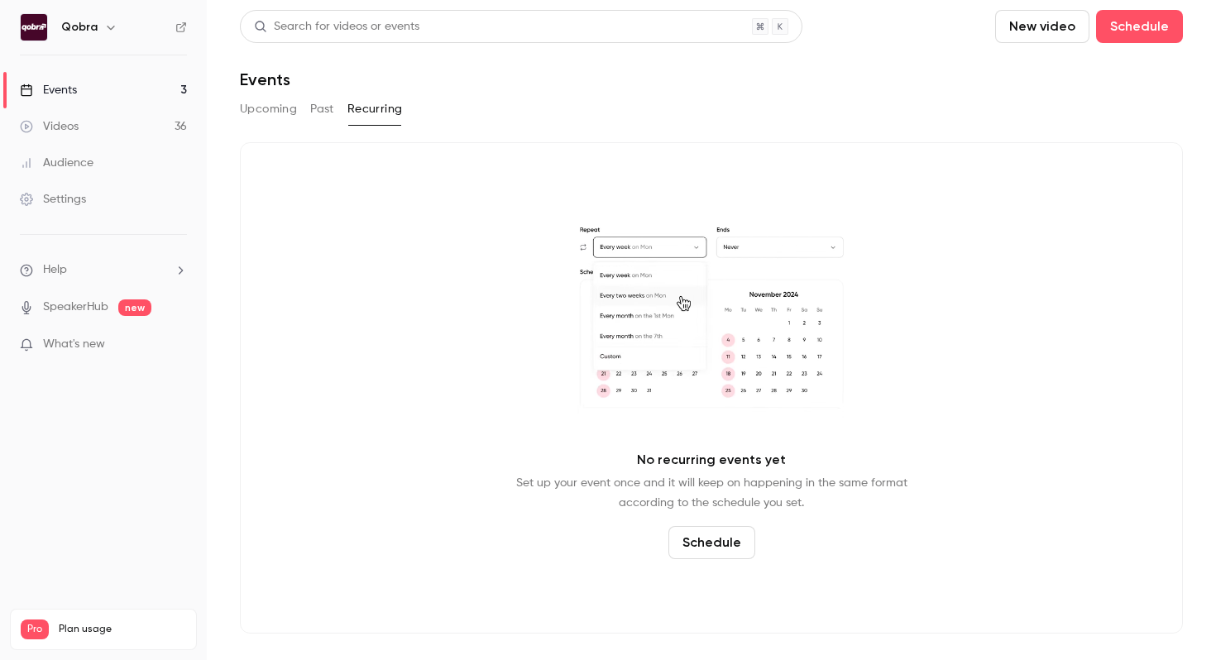
click at [270, 110] on button "Upcoming" at bounding box center [268, 109] width 57 height 26
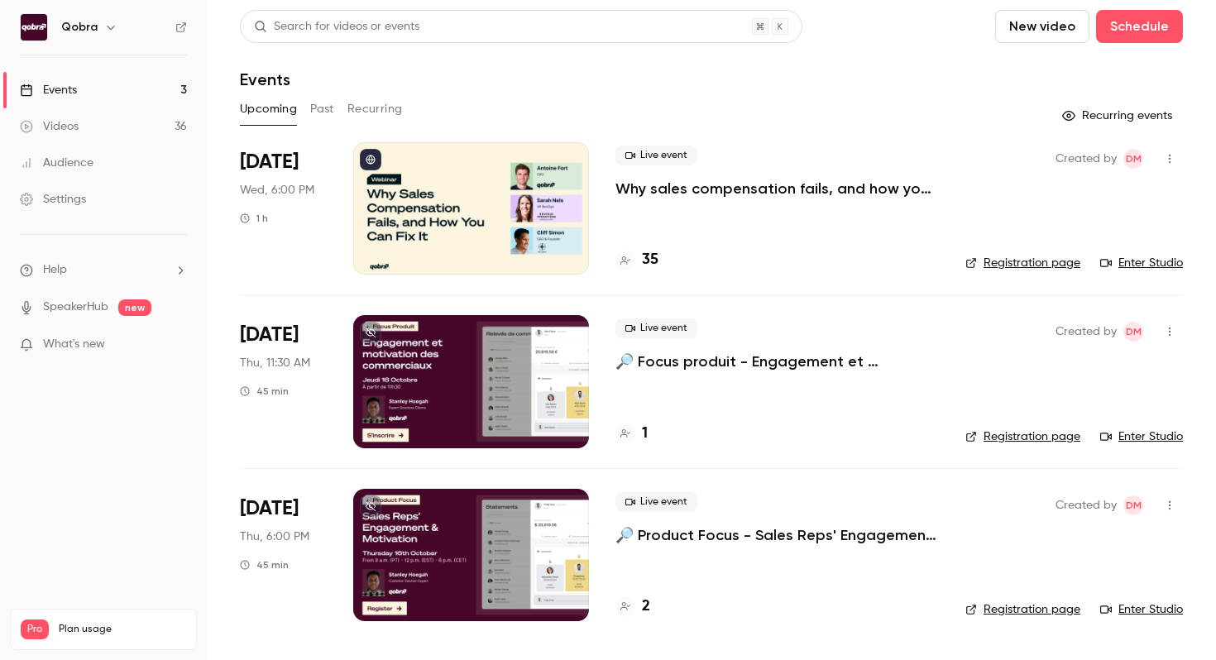
click at [488, 384] on div at bounding box center [471, 381] width 236 height 132
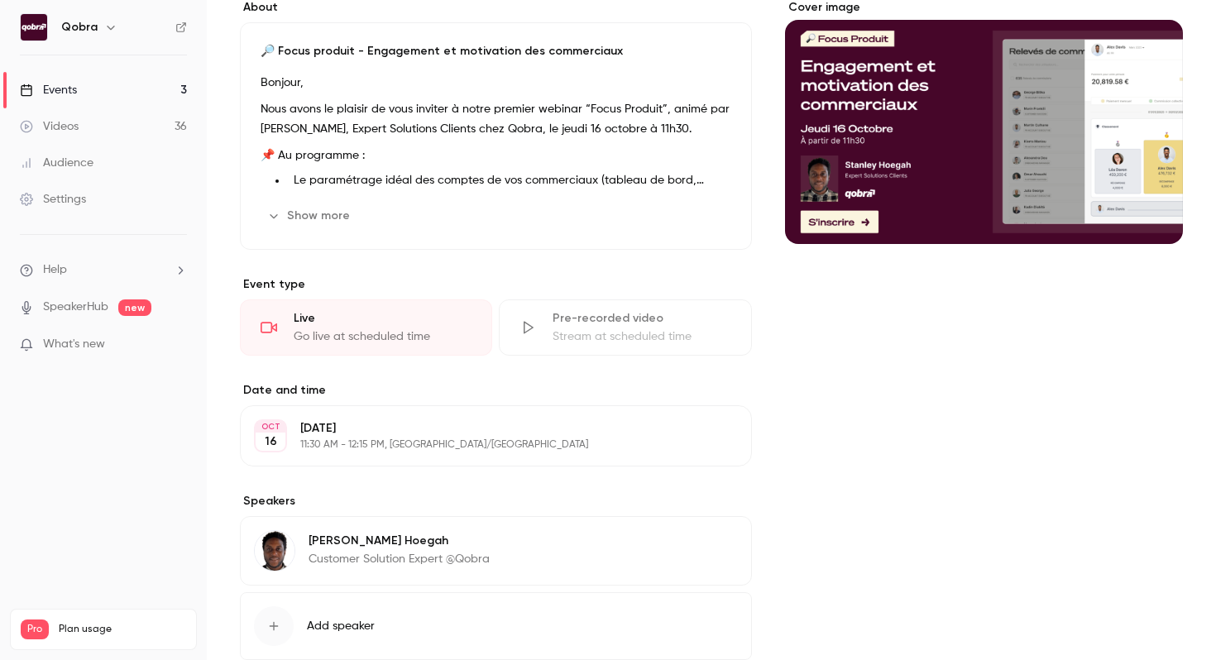
scroll to position [252, 0]
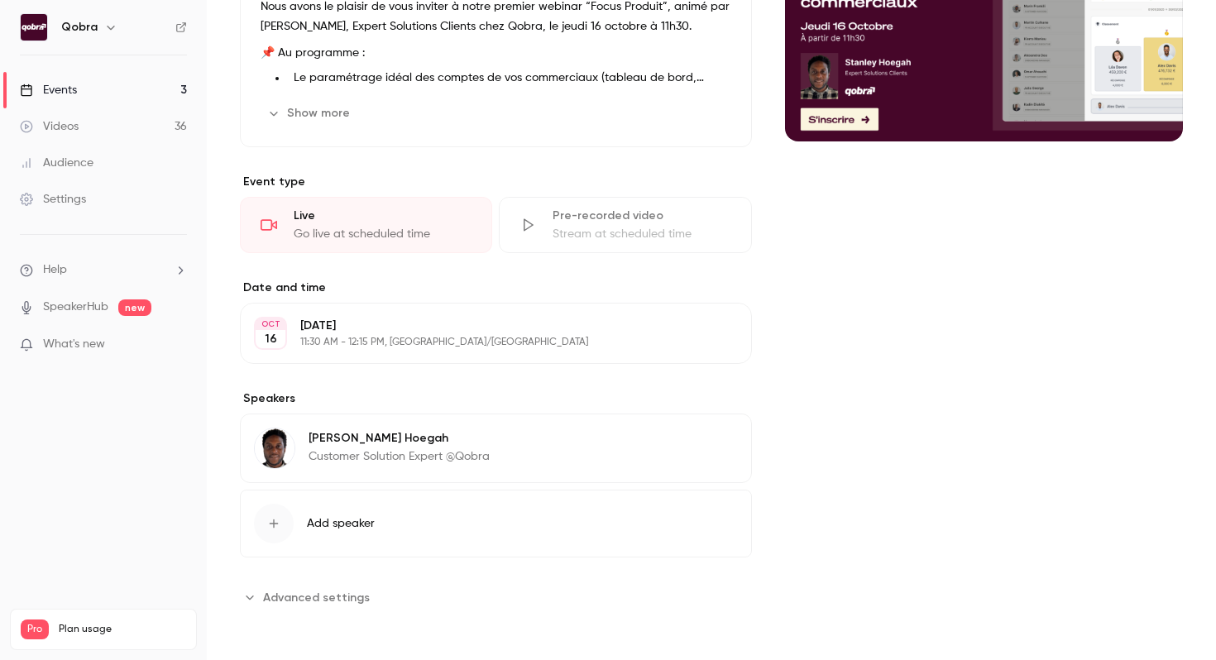
click at [328, 595] on span "Advanced settings" at bounding box center [316, 597] width 107 height 17
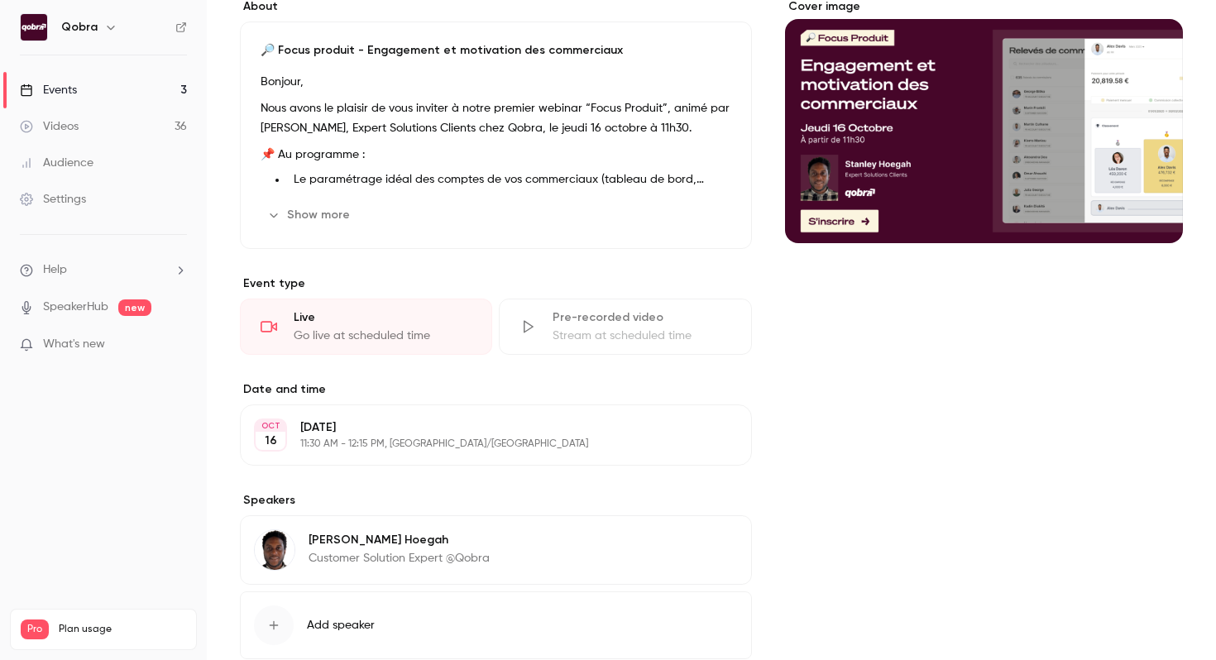
scroll to position [0, 0]
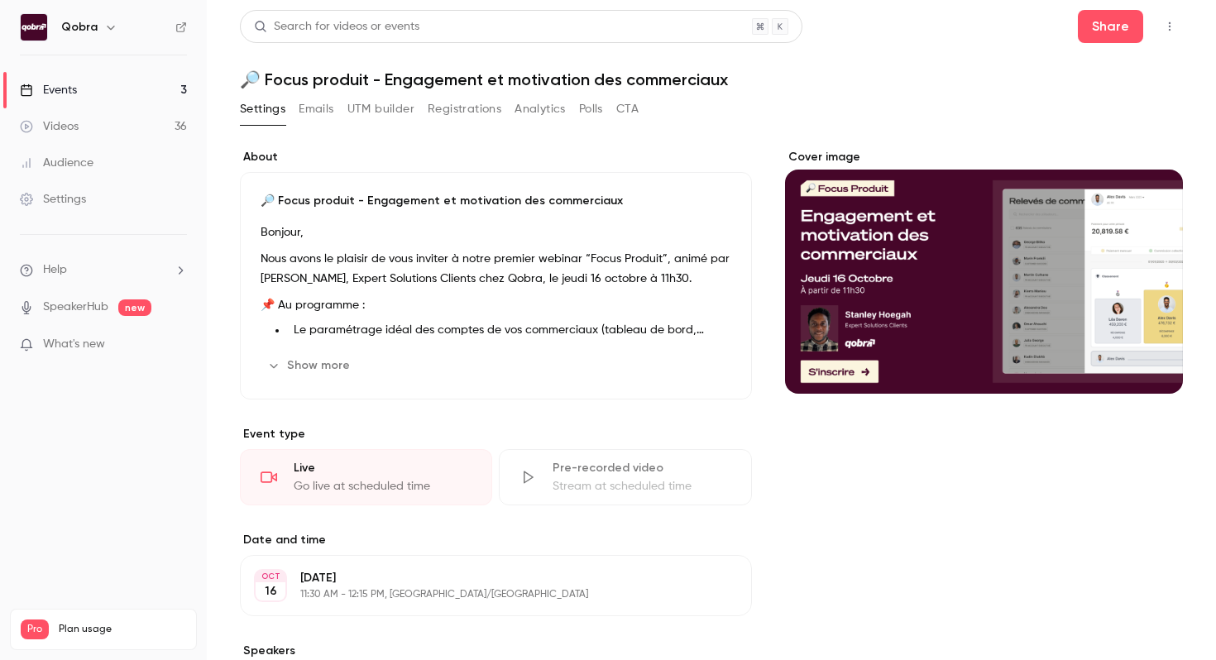
click at [68, 203] on div "Settings" at bounding box center [53, 199] width 66 height 17
